Goal: Communication & Community: Participate in discussion

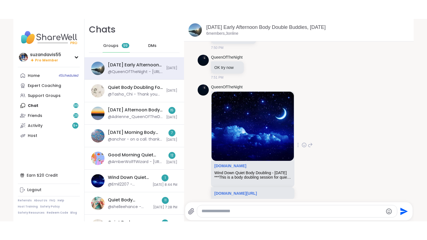
scroll to position [385, 0]
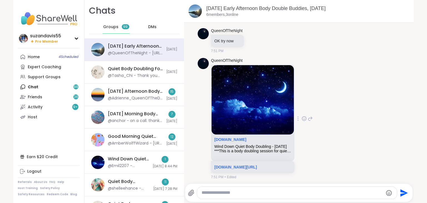
click at [262, 116] on img at bounding box center [252, 99] width 82 height 69
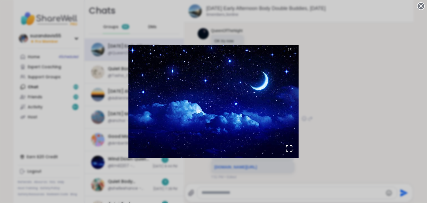
click at [271, 126] on img "Go to Slide 1" at bounding box center [213, 101] width 170 height 113
click at [289, 147] on icon "Open Fullscreen" at bounding box center [289, 148] width 8 height 8
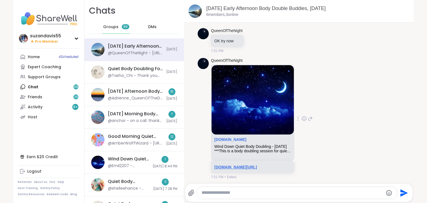
click at [257, 164] on link "[DOMAIN_NAME][URL]" at bounding box center [235, 166] width 43 height 4
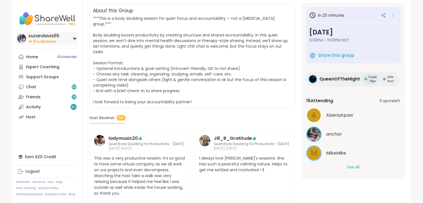
scroll to position [89, 0]
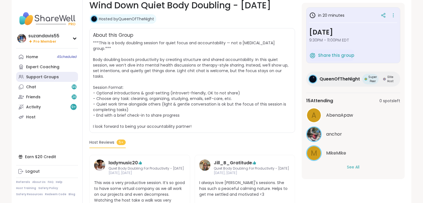
click at [39, 74] on div "Support Groups" at bounding box center [42, 77] width 33 height 6
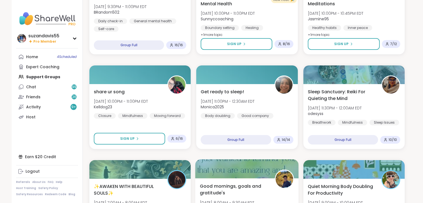
scroll to position [156, 0]
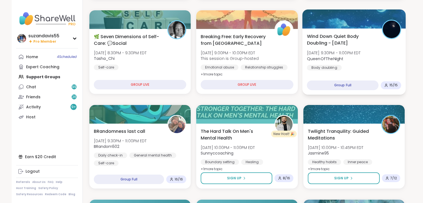
click at [348, 59] on span "QueenOfTheNight" at bounding box center [334, 59] width 54 height 6
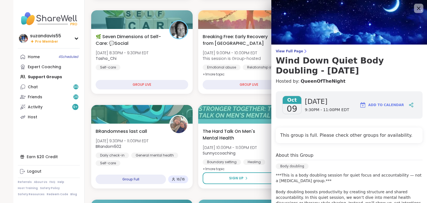
click at [415, 9] on icon at bounding box center [418, 8] width 7 height 7
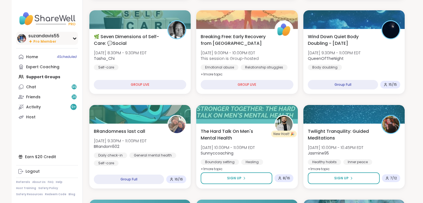
click at [71, 40] on div "suzandavis55 Pro Member" at bounding box center [47, 38] width 62 height 13
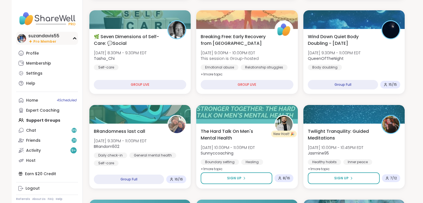
click at [75, 38] on icon at bounding box center [74, 38] width 3 height 1
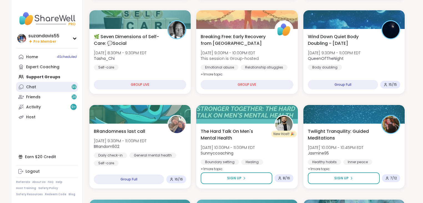
click at [37, 86] on link "Chat 99" at bounding box center [47, 87] width 62 height 10
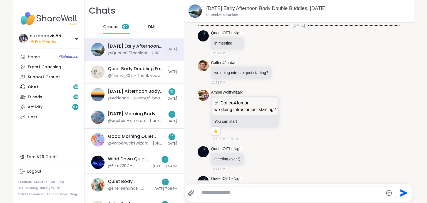
scroll to position [379, 0]
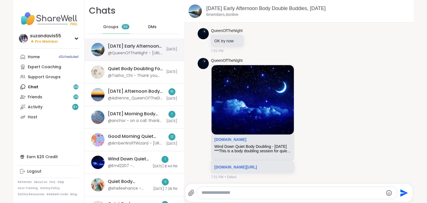
click at [133, 50] on div "Thursday Early Afternoon Body Double Buddies, Oct 09 @QueenOfTheNight - https:/…" at bounding box center [135, 49] width 55 height 13
click at [257, 164] on link "sharewellnow.com/session/4d3a1ec8-4ab1-4274-851b-4b8b1176ff2a" at bounding box center [235, 166] width 43 height 4
click at [148, 27] on span "DMs" at bounding box center [152, 27] width 8 height 6
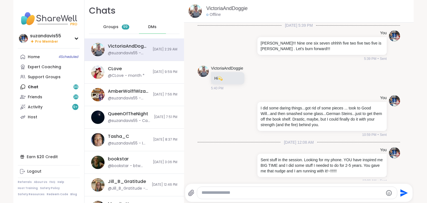
scroll to position [492, 0]
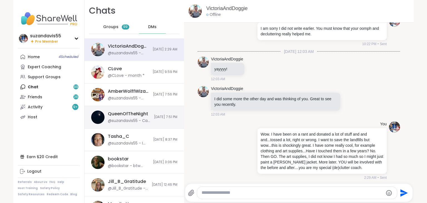
click at [122, 119] on div "@suzandavis55 - Can you open a spot in the 9:30. I just missed my chance." at bounding box center [129, 121] width 43 height 6
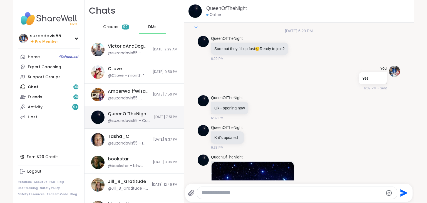
scroll to position [1770, 0]
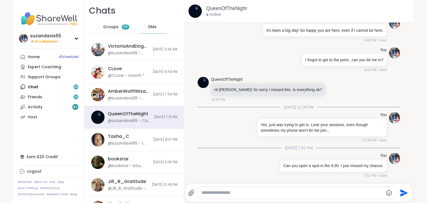
click at [218, 193] on textarea "Type your message" at bounding box center [291, 192] width 181 height 6
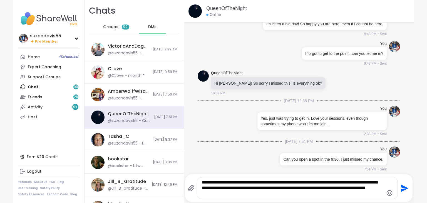
type textarea "**********"
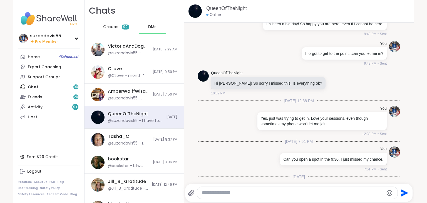
scroll to position [1816, 0]
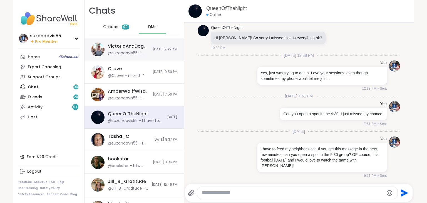
click at [147, 52] on div "VictoriaAndDoggie @suzandavis55 - Wow. I have been on a rant and donated a lot …" at bounding box center [133, 49] width 99 height 23
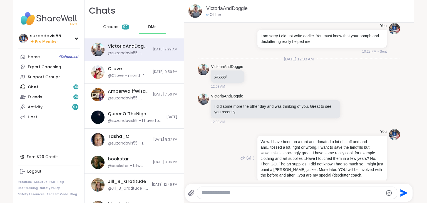
scroll to position [492, 0]
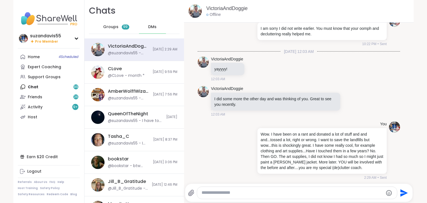
click at [151, 27] on span "DMs" at bounding box center [152, 27] width 8 height 6
click at [148, 26] on span "DMs" at bounding box center [152, 27] width 8 height 6
click at [40, 87] on div "Home 4 Scheduled Expert Coaching Support Groups Chat 99 Friends 26 Activity 9 +…" at bounding box center [49, 87] width 62 height 70
click at [69, 88] on div "Home 4 Scheduled Expert Coaching Support Groups Chat 99 Friends 26 Activity 9 +…" at bounding box center [49, 87] width 62 height 70
click at [76, 88] on div "Home 4 Scheduled Expert Coaching Support Groups Chat 99 Friends 26 Activity 9 +…" at bounding box center [49, 87] width 62 height 70
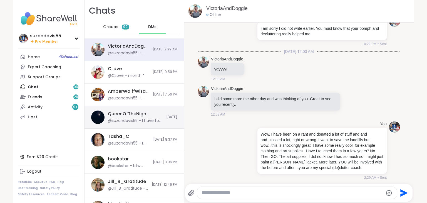
click at [132, 113] on div "QueenOfTheNight" at bounding box center [128, 114] width 40 height 6
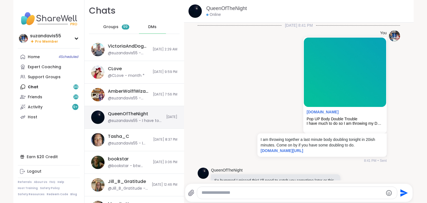
scroll to position [1816, 0]
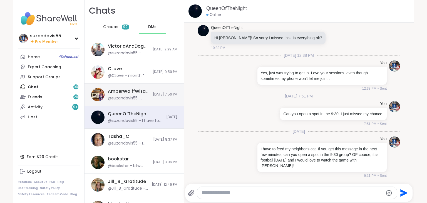
drag, startPoint x: 132, startPoint y: 93, endPoint x: 136, endPoint y: 93, distance: 3.3
click at [132, 93] on div "AmberWolffWizard" at bounding box center [129, 91] width 42 height 6
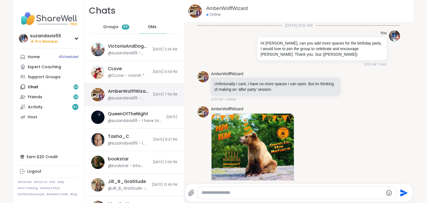
scroll to position [974, 0]
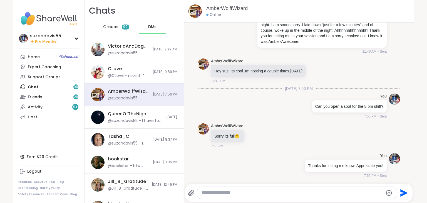
click at [221, 191] on textarea "Type your message" at bounding box center [291, 192] width 181 height 6
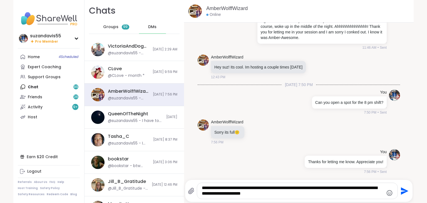
type textarea "**********"
click at [401, 191] on icon "Send" at bounding box center [403, 190] width 9 height 9
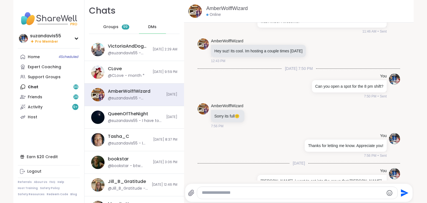
scroll to position [1015, 0]
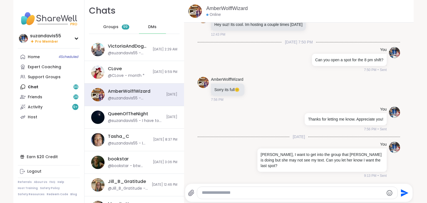
click at [260, 189] on div at bounding box center [297, 192] width 200 height 12
click at [217, 192] on textarea "Type your message" at bounding box center [292, 192] width 181 height 6
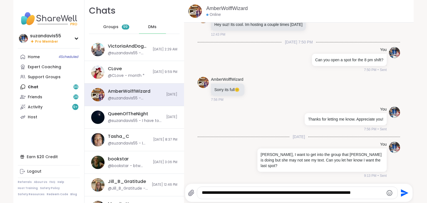
type textarea "**********"
click at [401, 194] on icon "Send" at bounding box center [405, 193] width 8 height 8
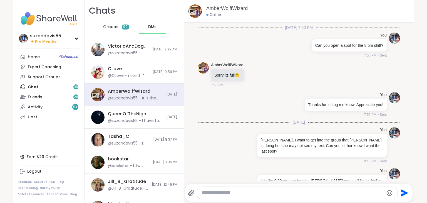
scroll to position [1050, 0]
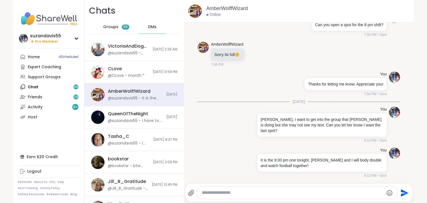
click at [109, 25] on span "Groups" at bounding box center [110, 27] width 15 height 6
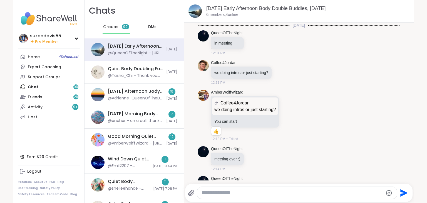
scroll to position [379, 0]
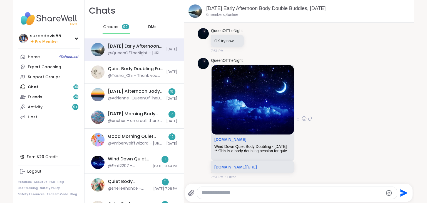
click at [249, 164] on link "sharewellnow.com/session/4d3a1ec8-4ab1-4274-851b-4b8b1176ff2a" at bounding box center [235, 166] width 43 height 4
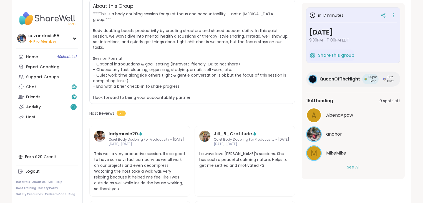
scroll to position [111, 0]
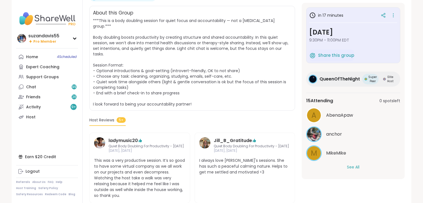
click at [352, 168] on button "See All" at bounding box center [353, 167] width 13 height 6
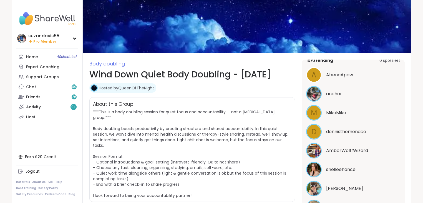
scroll to position [0, 0]
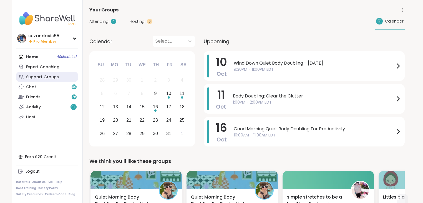
click at [38, 77] on div "Support Groups" at bounding box center [42, 77] width 33 height 6
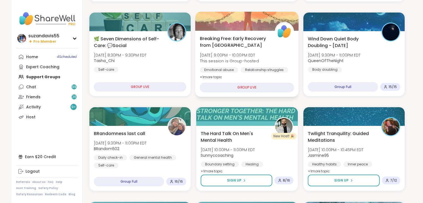
scroll to position [178, 0]
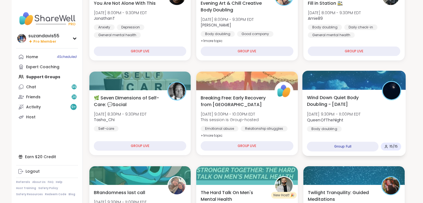
scroll to position [117, 0]
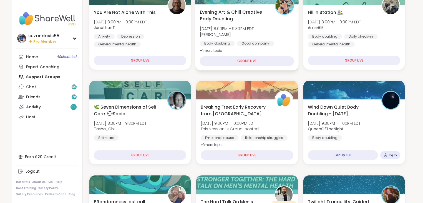
scroll to position [89, 0]
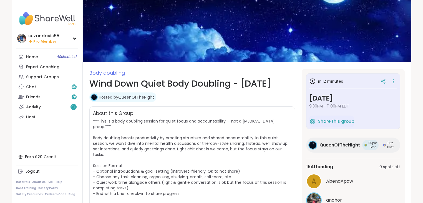
scroll to position [22, 0]
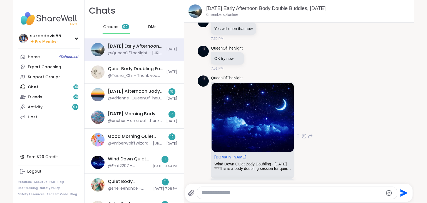
scroll to position [379, 0]
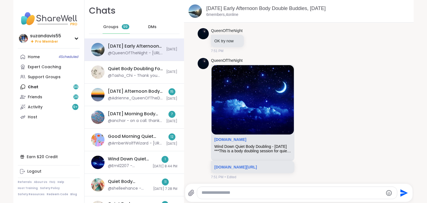
click at [215, 192] on textarea "Type your message" at bounding box center [291, 192] width 181 height 6
type textarea "**********"
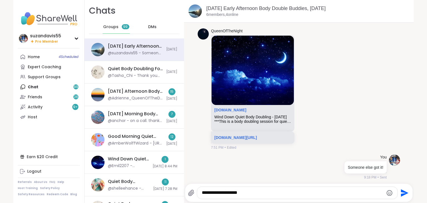
type textarea "**********"
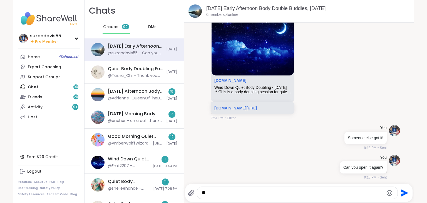
type textarea "*"
type textarea "**********"
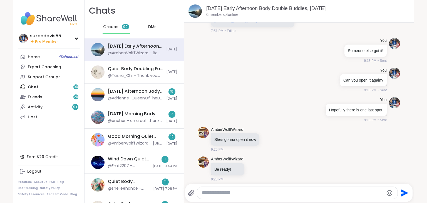
scroll to position [526, 0]
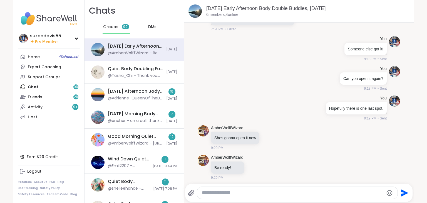
click at [299, 192] on textarea "Type your message" at bounding box center [292, 192] width 181 height 6
type textarea "****"
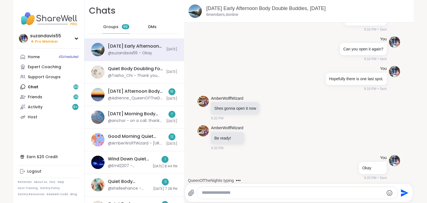
click at [221, 189] on div at bounding box center [297, 192] width 200 height 12
click at [213, 192] on textarea "Type your message" at bounding box center [292, 192] width 181 height 6
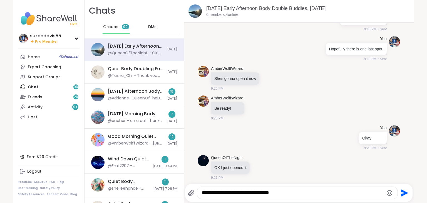
type textarea "**********"
click at [401, 192] on icon "Send" at bounding box center [403, 192] width 9 height 9
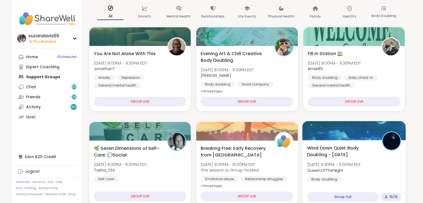
scroll to position [117, 0]
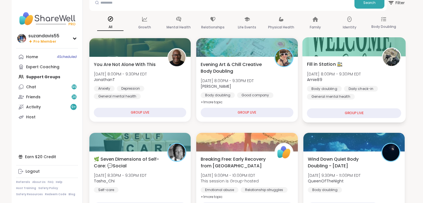
scroll to position [72, 0]
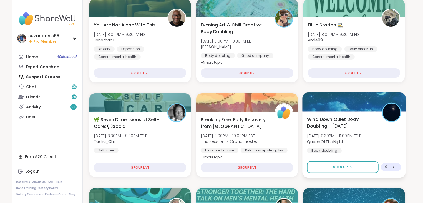
scroll to position [117, 0]
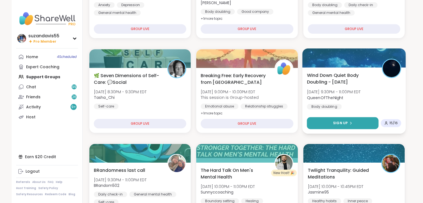
click at [345, 124] on span "Sign Up" at bounding box center [340, 122] width 15 height 5
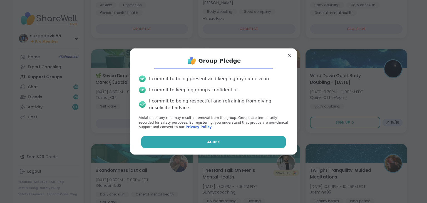
click at [219, 142] on button "Agree" at bounding box center [213, 142] width 145 height 12
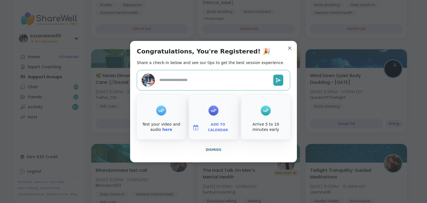
type textarea "*"
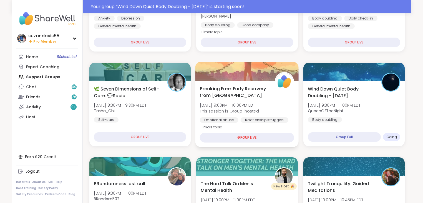
scroll to position [130, 0]
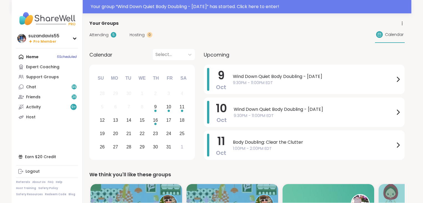
click at [287, 81] on span "9:30PM - 11:00PM EDT" at bounding box center [314, 83] width 162 height 6
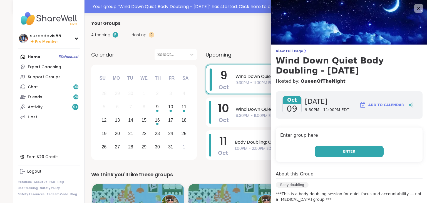
click at [343, 149] on span "Enter" at bounding box center [349, 151] width 12 height 5
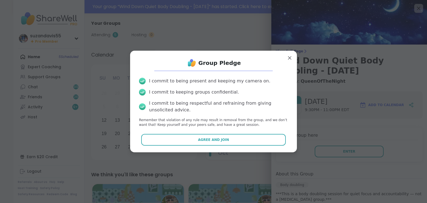
click at [233, 139] on button "Agree and Join" at bounding box center [213, 140] width 145 height 12
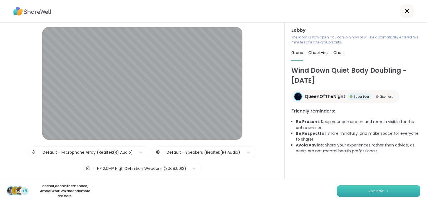
click at [371, 188] on span "Join now" at bounding box center [375, 190] width 15 height 5
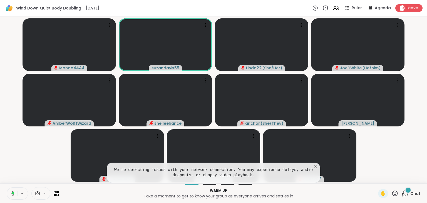
click at [315, 165] on icon at bounding box center [316, 167] width 6 height 6
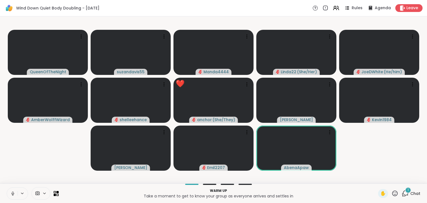
click at [12, 192] on icon at bounding box center [12, 192] width 1 height 3
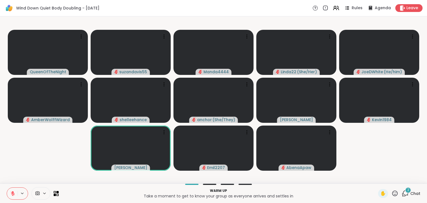
click at [398, 190] on div "✋ 2 Chat" at bounding box center [399, 193] width 42 height 9
click at [402, 194] on icon at bounding box center [404, 192] width 7 height 7
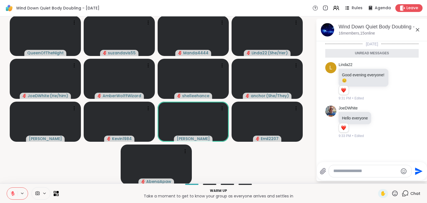
click at [361, 172] on textarea "Type your message" at bounding box center [365, 171] width 65 height 6
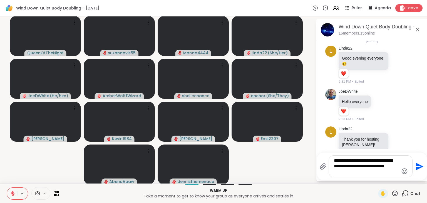
scroll to position [21, 0]
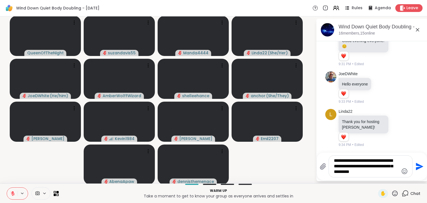
type textarea "**********"
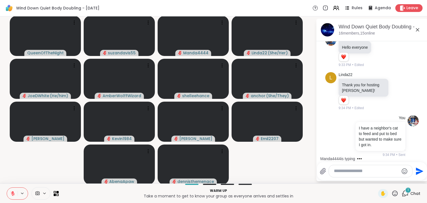
scroll to position [87, 0]
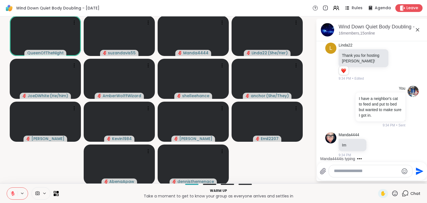
click at [14, 193] on icon at bounding box center [13, 193] width 4 height 4
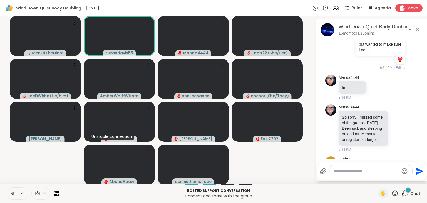
scroll to position [219, 0]
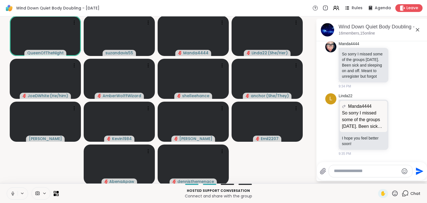
click at [13, 192] on icon at bounding box center [12, 193] width 5 height 5
click at [12, 191] on icon at bounding box center [12, 193] width 5 height 5
click at [10, 193] on button at bounding box center [12, 193] width 11 height 12
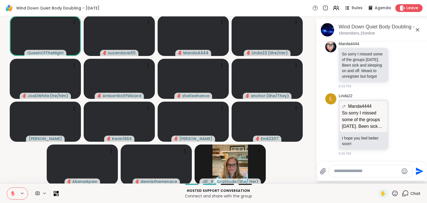
click at [358, 172] on textarea "Type your message" at bounding box center [366, 171] width 65 height 6
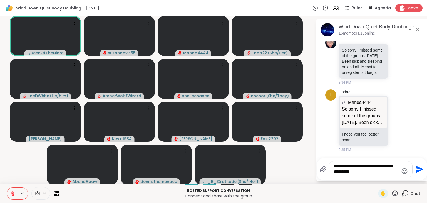
type textarea "**********"
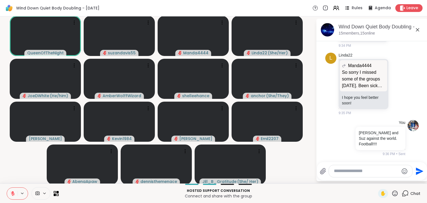
click at [341, 169] on textarea "Type your message" at bounding box center [366, 171] width 65 height 6
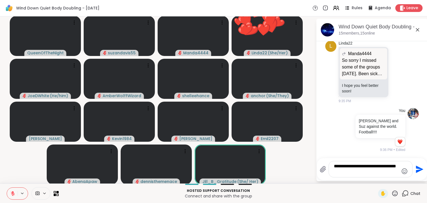
type textarea "**********"
click at [414, 166] on icon "Send" at bounding box center [418, 168] width 9 height 9
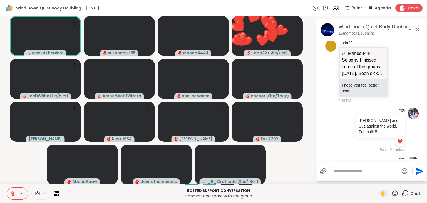
scroll to position [303, 0]
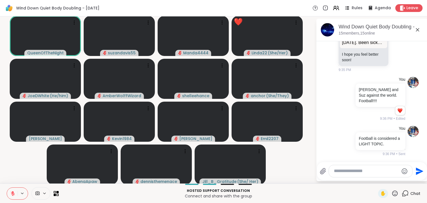
click at [12, 192] on icon at bounding box center [13, 193] width 4 height 4
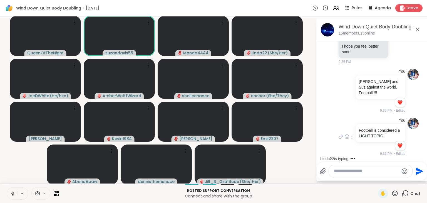
scroll to position [346, 0]
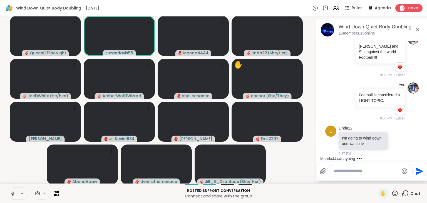
click at [13, 192] on icon at bounding box center [12, 193] width 5 height 5
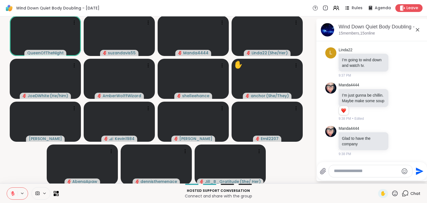
scroll to position [438, 0]
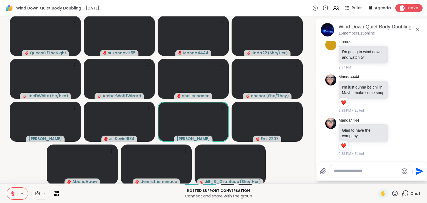
click at [345, 172] on textarea "Type your message" at bounding box center [366, 171] width 65 height 6
click at [12, 191] on icon at bounding box center [12, 193] width 5 height 5
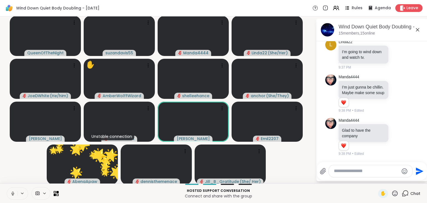
click at [13, 192] on icon at bounding box center [12, 193] width 5 height 5
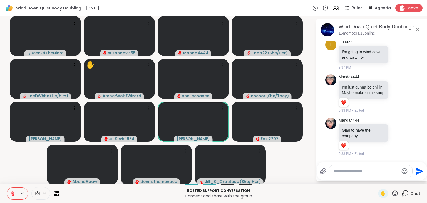
click at [392, 192] on icon at bounding box center [395, 193] width 6 height 6
click at [376, 178] on span "❤️" at bounding box center [379, 178] width 6 height 7
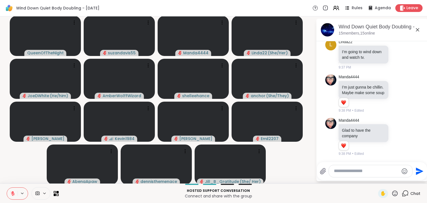
click at [341, 169] on textarea "Type your message" at bounding box center [366, 171] width 65 height 6
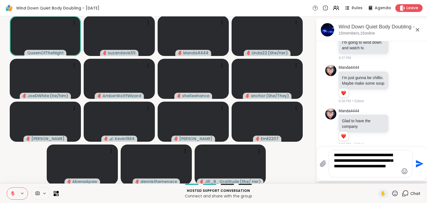
type textarea "**********"
click at [417, 163] on icon "Send" at bounding box center [420, 163] width 8 height 8
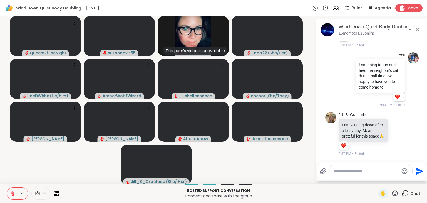
scroll to position [551, 0]
click at [339, 169] on textarea "Type your message" at bounding box center [366, 171] width 65 height 6
type textarea "**********"
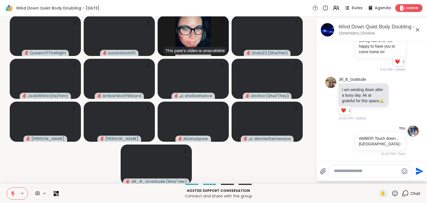
click at [10, 193] on icon at bounding box center [12, 193] width 5 height 5
click at [14, 193] on icon at bounding box center [12, 193] width 5 height 5
click at [12, 194] on icon at bounding box center [13, 193] width 4 height 4
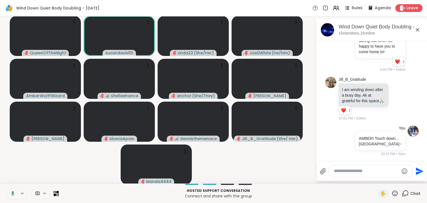
click at [11, 191] on icon at bounding box center [11, 193] width 5 height 5
click at [11, 192] on icon at bounding box center [12, 193] width 5 height 5
click at [11, 191] on icon at bounding box center [12, 193] width 5 height 5
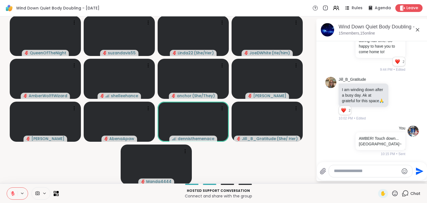
click at [12, 191] on icon at bounding box center [12, 193] width 5 height 5
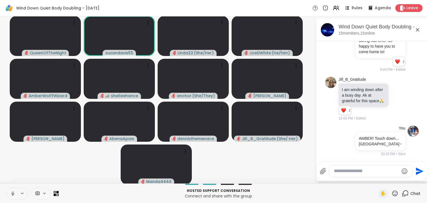
click at [10, 191] on icon at bounding box center [12, 193] width 5 height 5
drag, startPoint x: 302, startPoint y: 98, endPoint x: 365, endPoint y: 173, distance: 97.8
click at [302, 98] on video-player-container "QueenOfTheNight suzandavis55 Linda22 ( She/Her ) JoeDWhite ( He/him ) AmberWolf…" at bounding box center [157, 100] width 309 height 162
click at [216, 83] on video at bounding box center [193, 79] width 71 height 40
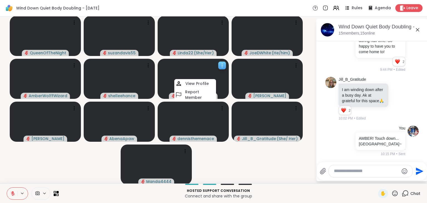
click at [221, 76] on video at bounding box center [193, 79] width 71 height 40
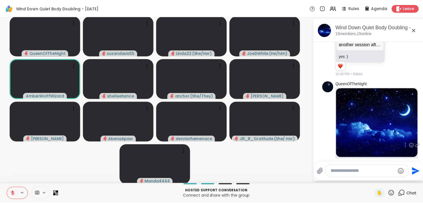
scroll to position [758, 0]
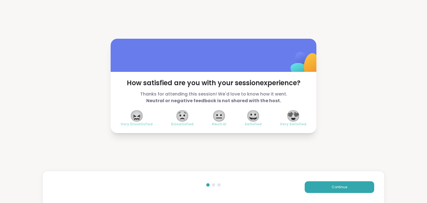
click at [295, 117] on span "😍" at bounding box center [293, 116] width 14 height 10
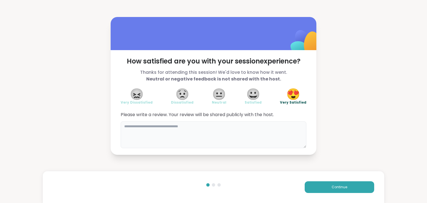
click at [204, 124] on textarea at bounding box center [214, 134] width 186 height 27
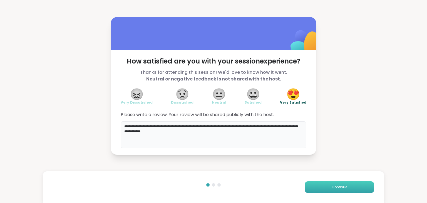
type textarea "**********"
click at [321, 188] on button "Continue" at bounding box center [339, 187] width 69 height 12
click at [322, 186] on button "Continue" at bounding box center [339, 187] width 69 height 12
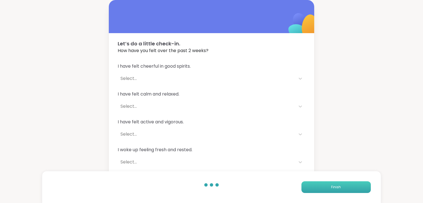
click at [322, 186] on button "Finish" at bounding box center [336, 187] width 69 height 12
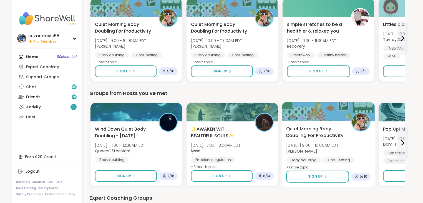
scroll to position [200, 0]
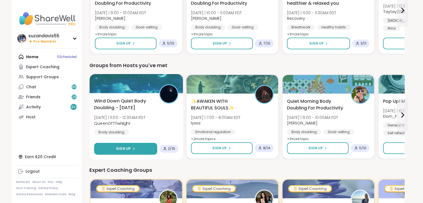
click at [121, 145] on button "Sign Up" at bounding box center [125, 149] width 63 height 12
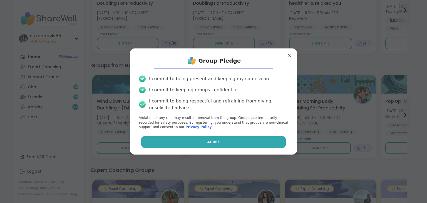
click at [202, 136] on button "Agree" at bounding box center [213, 142] width 145 height 12
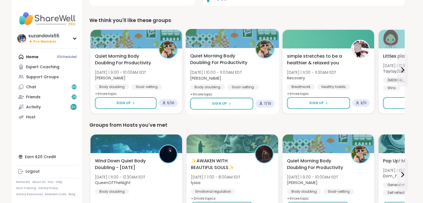
scroll to position [147, 0]
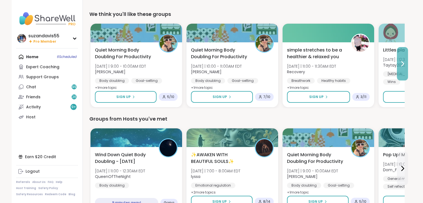
click at [403, 62] on icon at bounding box center [403, 63] width 7 height 7
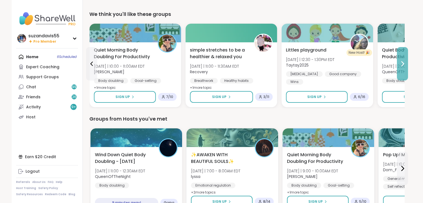
click at [400, 63] on icon at bounding box center [403, 63] width 7 height 7
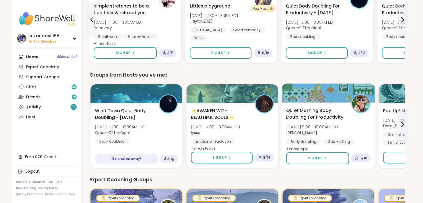
scroll to position [191, 0]
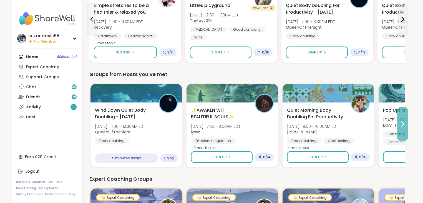
click at [400, 123] on icon at bounding box center [403, 123] width 7 height 7
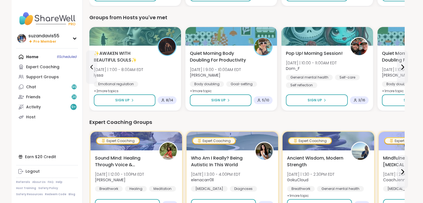
scroll to position [258, 0]
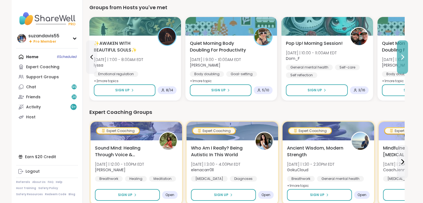
click at [405, 56] on icon at bounding box center [403, 57] width 7 height 7
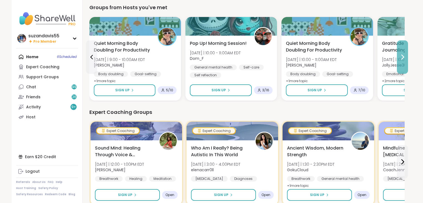
click at [404, 56] on icon at bounding box center [403, 57] width 2 height 4
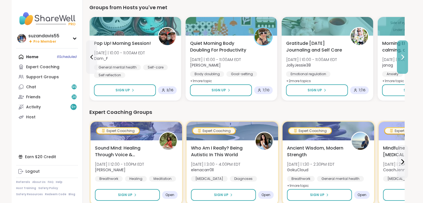
click at [404, 57] on icon at bounding box center [403, 57] width 2 height 4
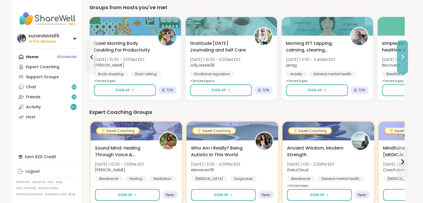
click at [404, 57] on icon at bounding box center [403, 57] width 2 height 4
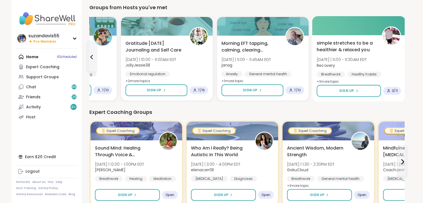
click at [403, 57] on div "simple stretches to be a healthier & relaxed you [DATE] | 11:00 - 11:30AM EDT R…" at bounding box center [360, 68] width 94 height 66
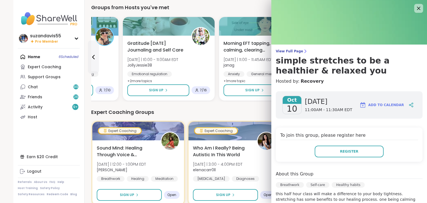
click at [231, 109] on div "Expert Coaching Groups" at bounding box center [249, 112] width 316 height 8
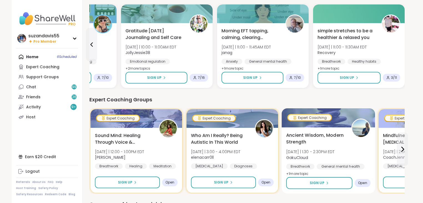
scroll to position [302, 0]
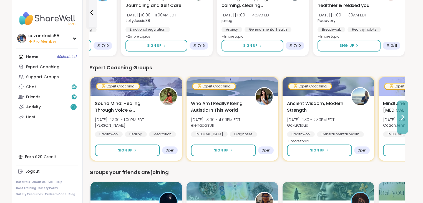
click at [400, 114] on icon at bounding box center [403, 117] width 7 height 7
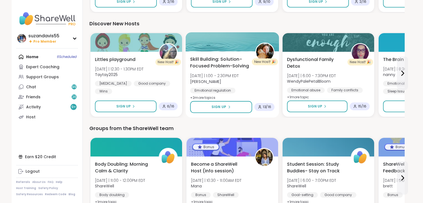
scroll to position [702, 0]
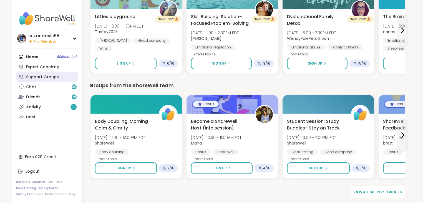
click at [36, 76] on div "Support Groups" at bounding box center [42, 77] width 33 height 6
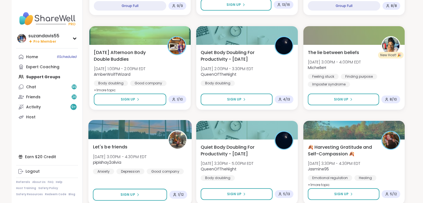
scroll to position [1012, 0]
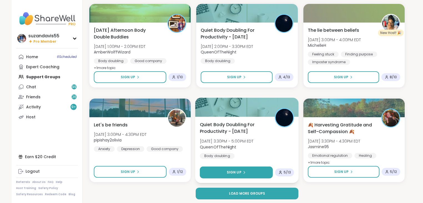
click at [237, 173] on span "Sign Up" at bounding box center [234, 171] width 15 height 5
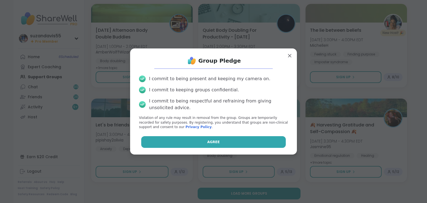
click at [211, 138] on button "Agree" at bounding box center [213, 142] width 145 height 12
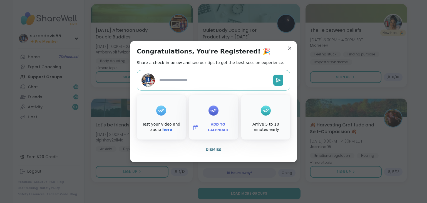
click at [212, 127] on span "Add to Calendar" at bounding box center [217, 127] width 33 height 11
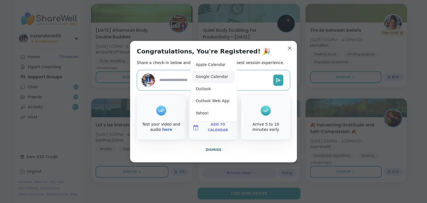
click at [207, 76] on button "Google Calendar" at bounding box center [213, 77] width 42 height 12
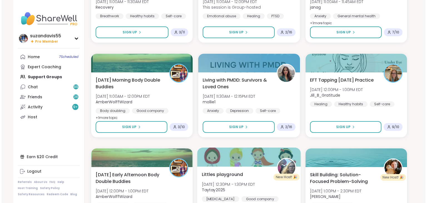
scroll to position [679, 0]
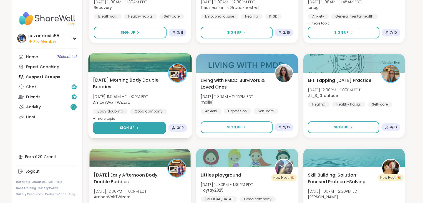
click at [127, 127] on span "Sign Up" at bounding box center [127, 127] width 15 height 5
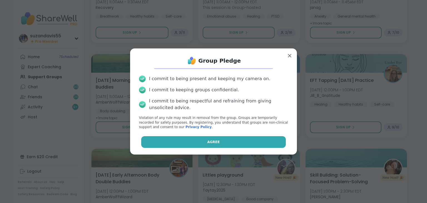
click at [208, 142] on span "Agree" at bounding box center [213, 141] width 13 height 5
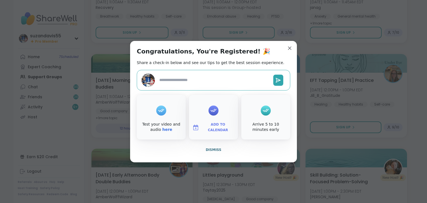
type textarea "*"
drag, startPoint x: 216, startPoint y: 127, endPoint x: 213, endPoint y: 125, distance: 3.3
click at [216, 128] on span "Add to Calendar" at bounding box center [217, 127] width 33 height 11
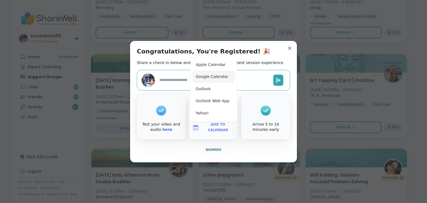
click at [203, 76] on button "Google Calendar" at bounding box center [213, 77] width 42 height 12
